Goal: Task Accomplishment & Management: Manage account settings

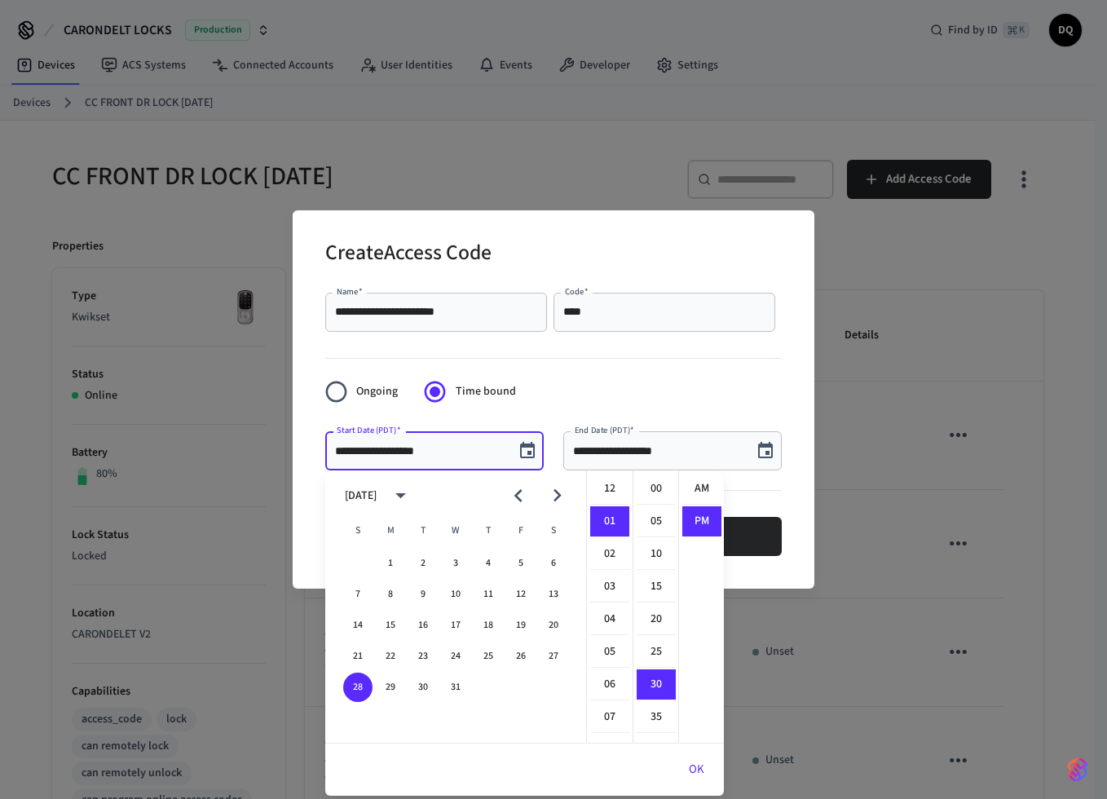
scroll to position [30, 0]
click at [701, 770] on button "OK" at bounding box center [696, 769] width 55 height 39
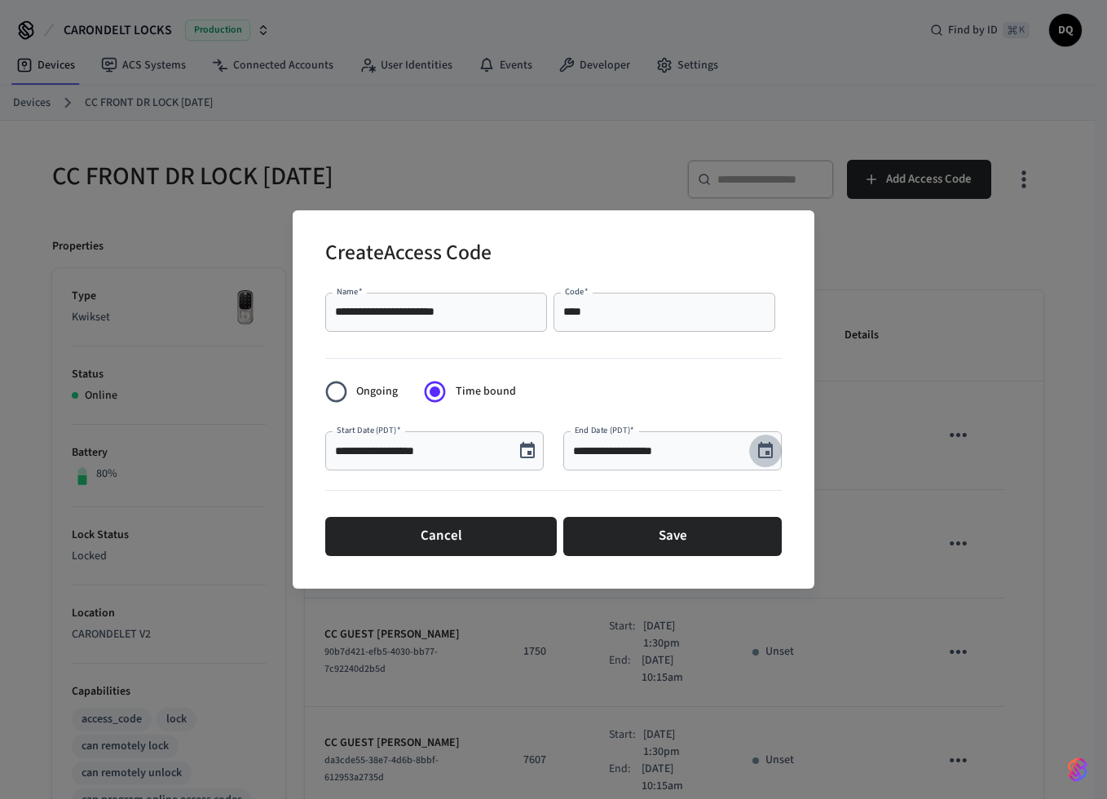
click at [768, 450] on icon "Choose date, selected date is Sep 8, 2025" at bounding box center [766, 451] width 20 height 20
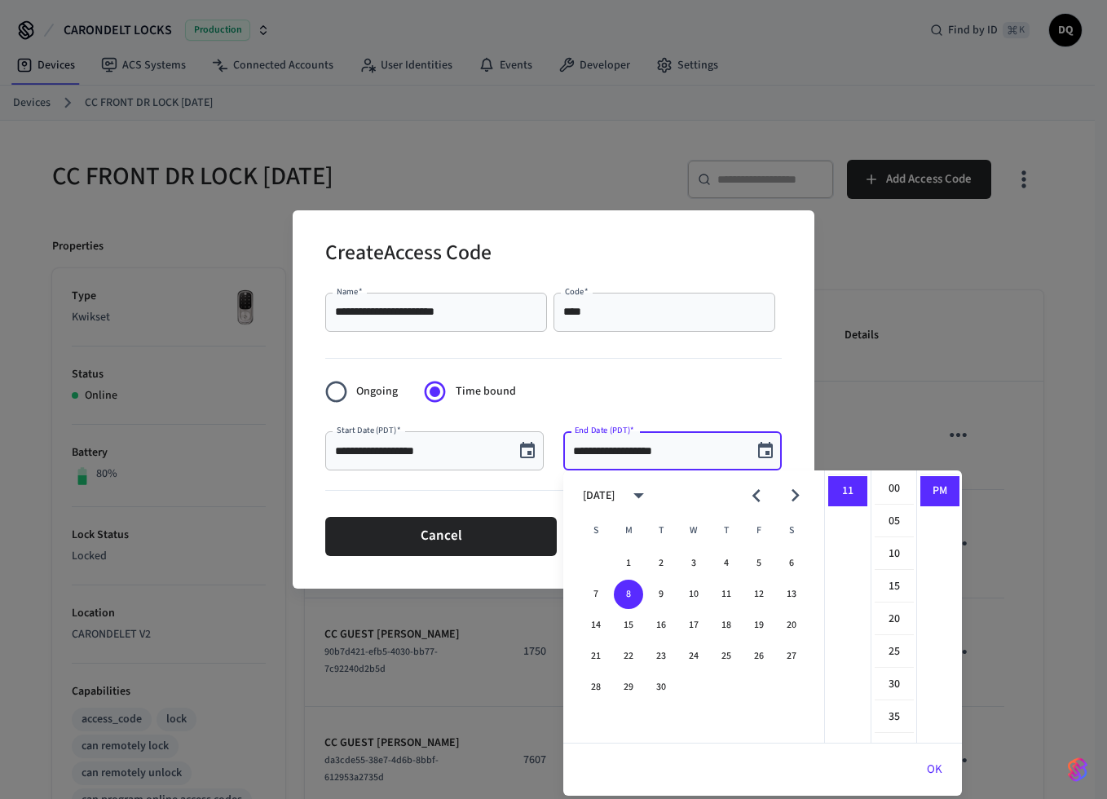
click at [794, 496] on icon "Next month" at bounding box center [795, 495] width 25 height 25
click at [789, 560] on button "3" at bounding box center [791, 563] width 29 height 29
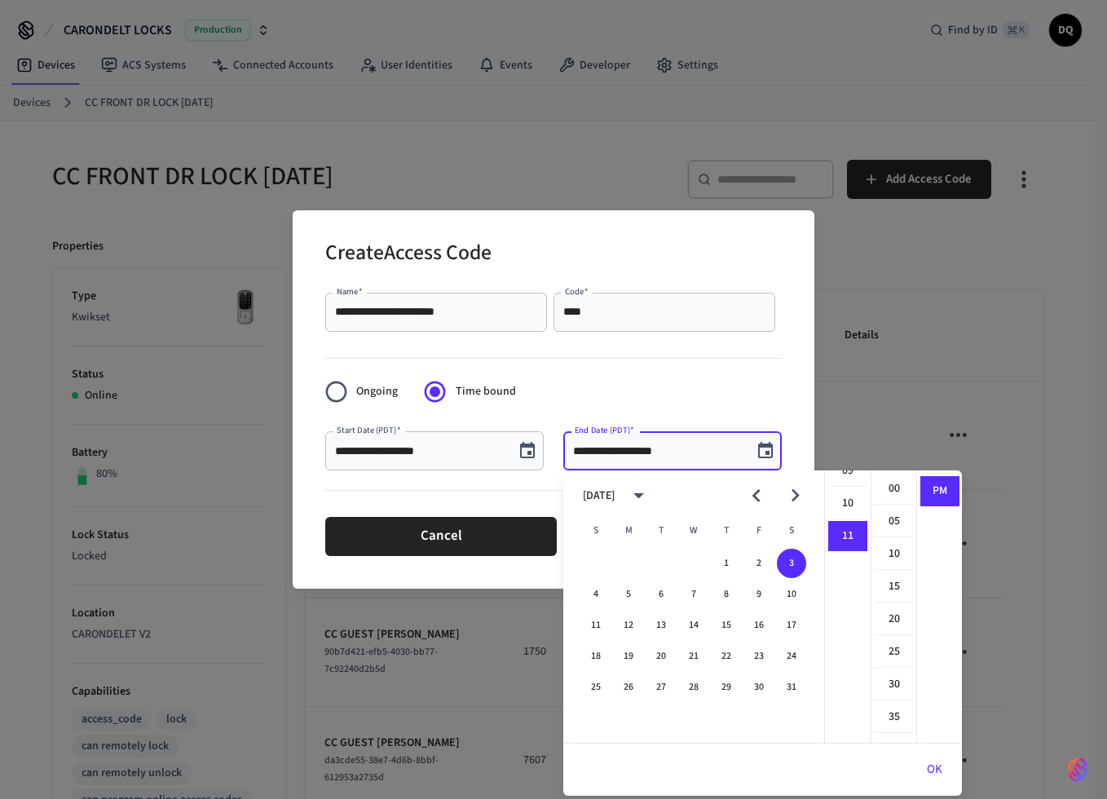
scroll to position [157, 0]
click at [850, 653] on li "10" at bounding box center [847, 657] width 39 height 31
click at [895, 585] on li "15" at bounding box center [894, 586] width 39 height 31
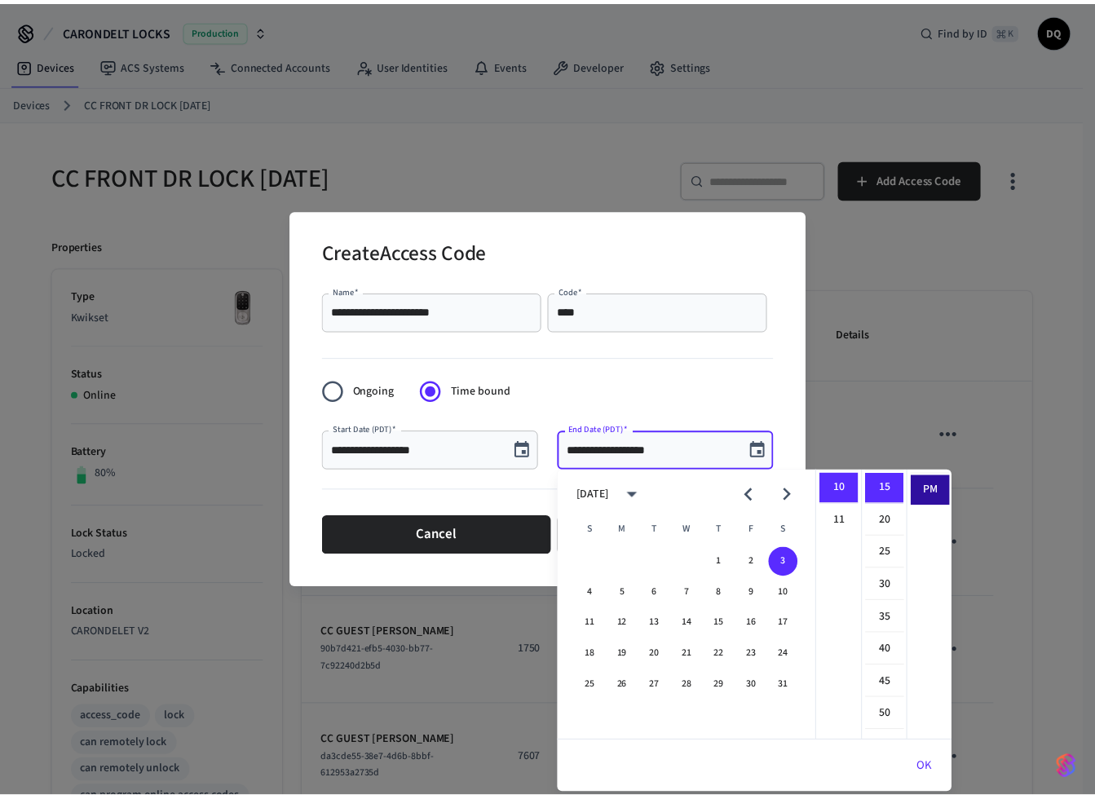
scroll to position [0, 0]
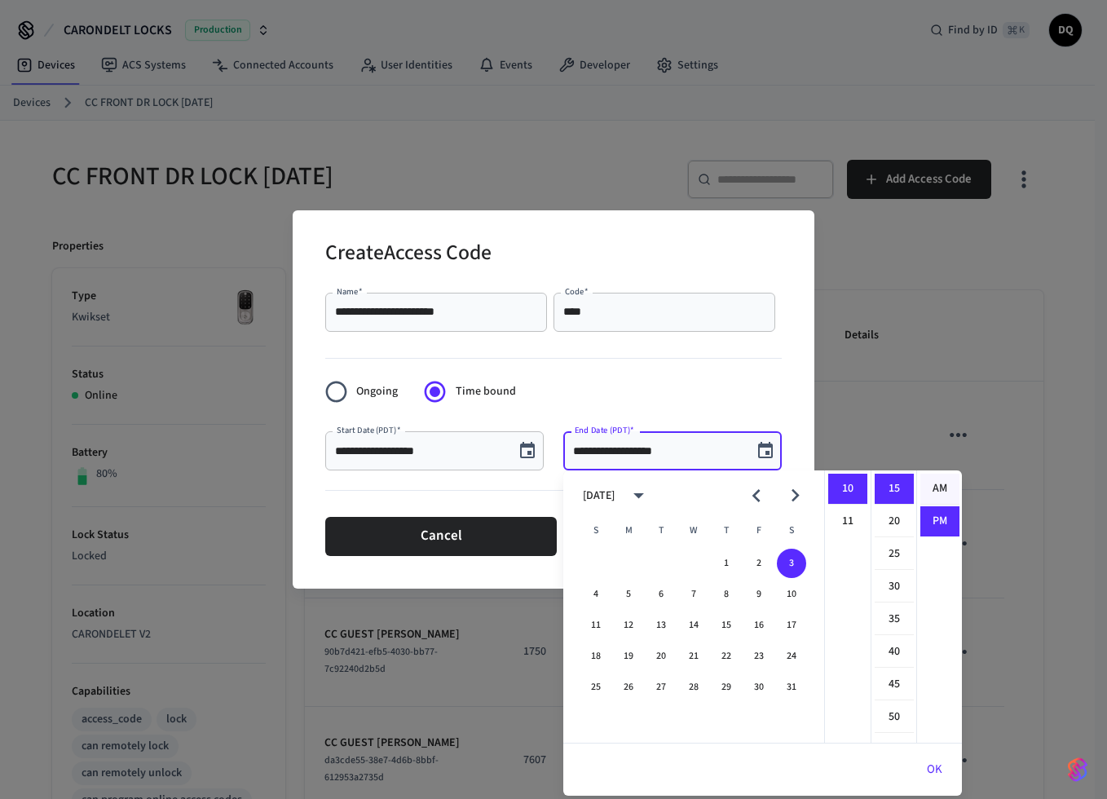
click at [940, 486] on li "AM" at bounding box center [939, 489] width 39 height 31
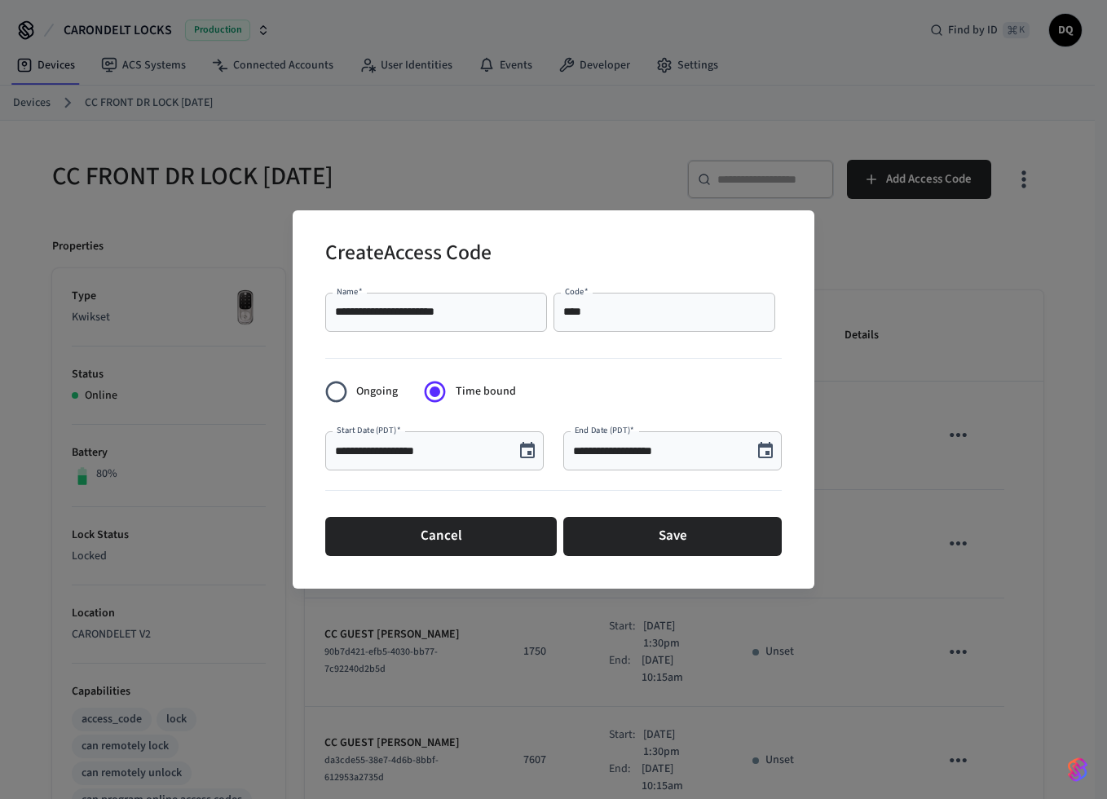
type input "**********"
click at [664, 532] on button "Save" at bounding box center [672, 536] width 218 height 39
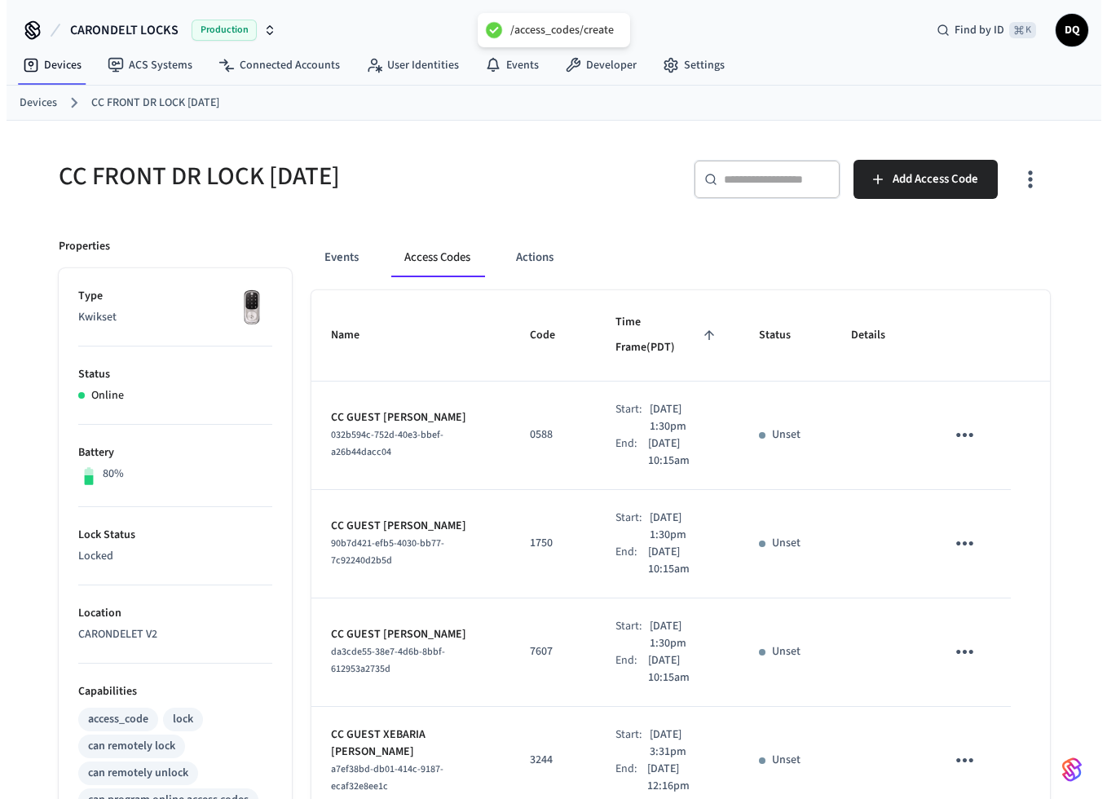
scroll to position [720, 0]
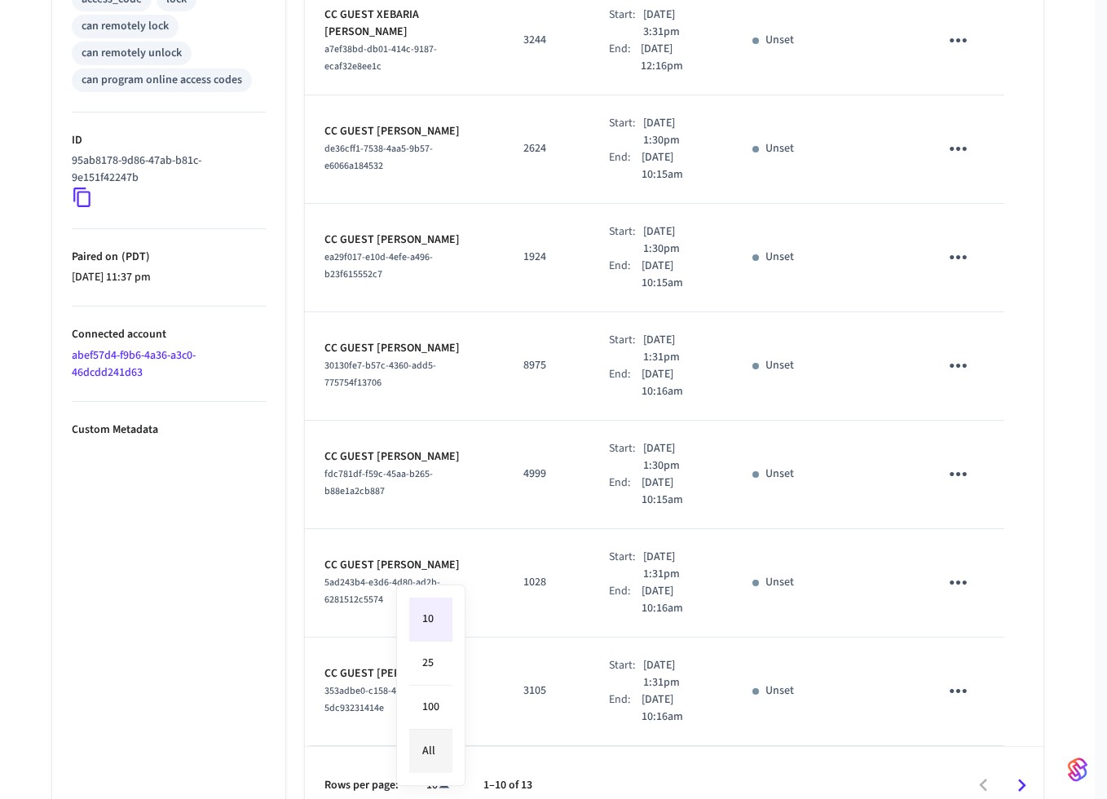
click at [442, 761] on body "CARONDELT LOCKS Production Find by ID ⌘ K DQ Devices ACS Systems Connected Acco…" at bounding box center [553, 52] width 1107 height 1545
click at [436, 747] on li "All" at bounding box center [430, 751] width 43 height 43
type input "**"
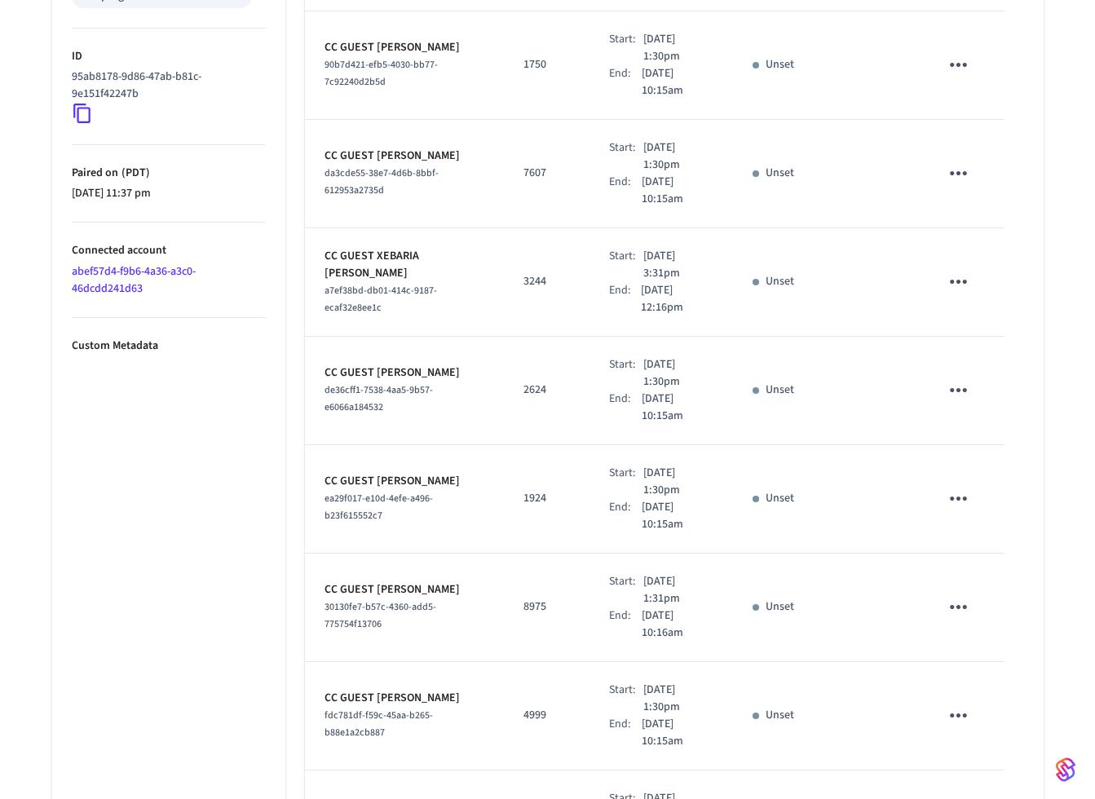
scroll to position [1045, 0]
